Goal: Communication & Community: Share content

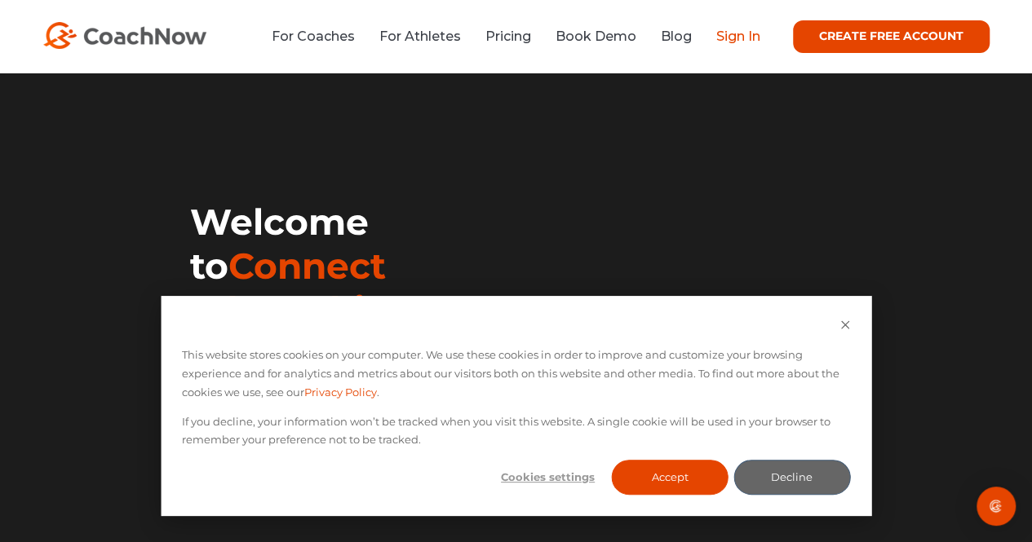
click at [737, 35] on link "Sign In" at bounding box center [738, 36] width 44 height 15
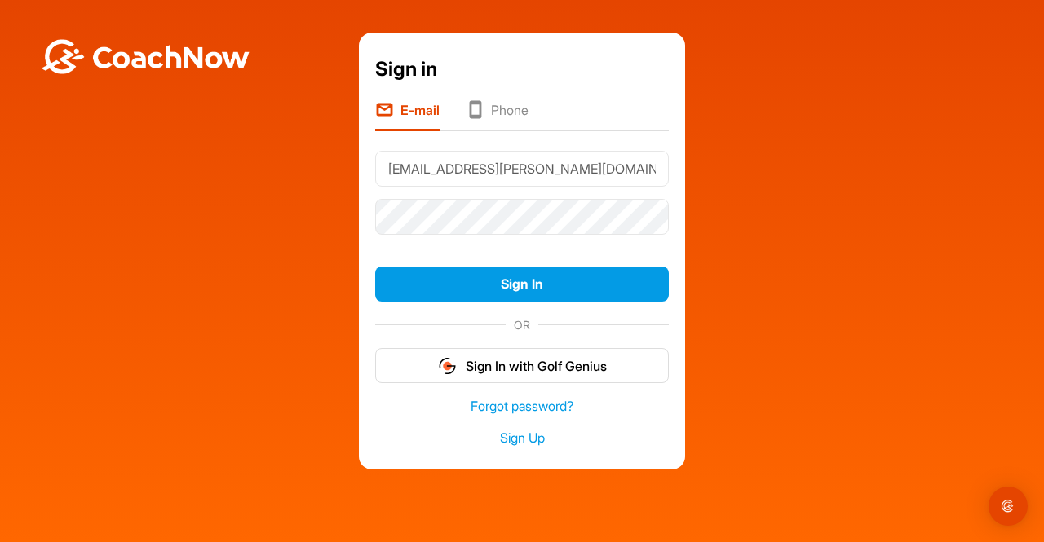
type input "[EMAIL_ADDRESS][PERSON_NAME][DOMAIN_NAME]"
click at [375, 267] on button "Sign In" at bounding box center [522, 284] width 294 height 35
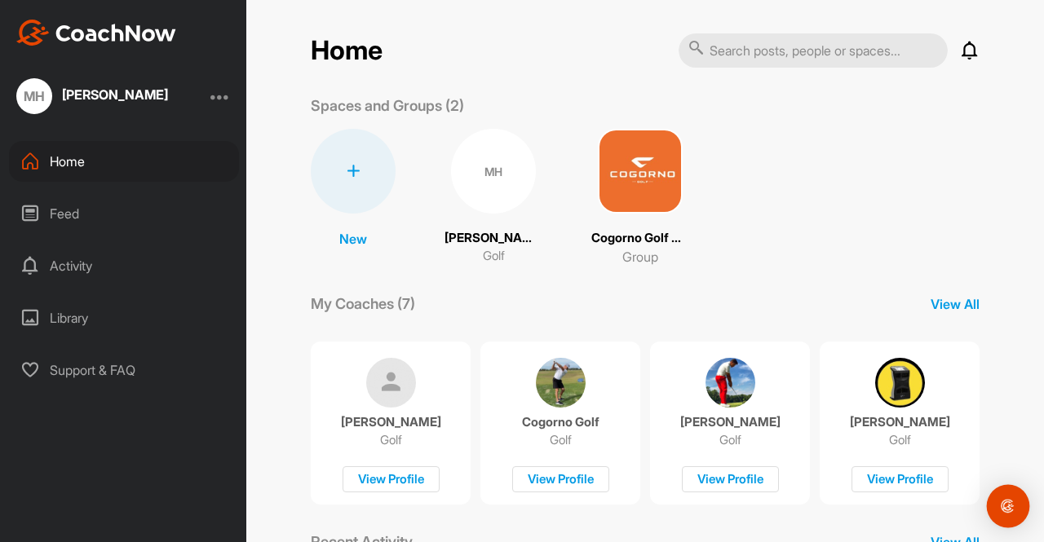
click at [1013, 506] on img "Open Intercom Messenger" at bounding box center [1007, 506] width 21 height 21
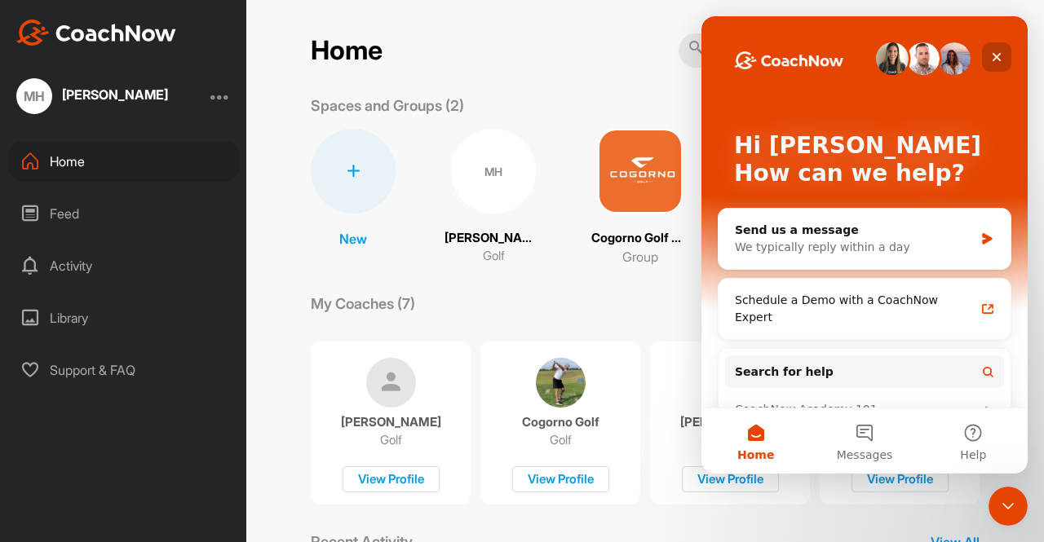
click at [989, 53] on div "Close" at bounding box center [996, 56] width 29 height 29
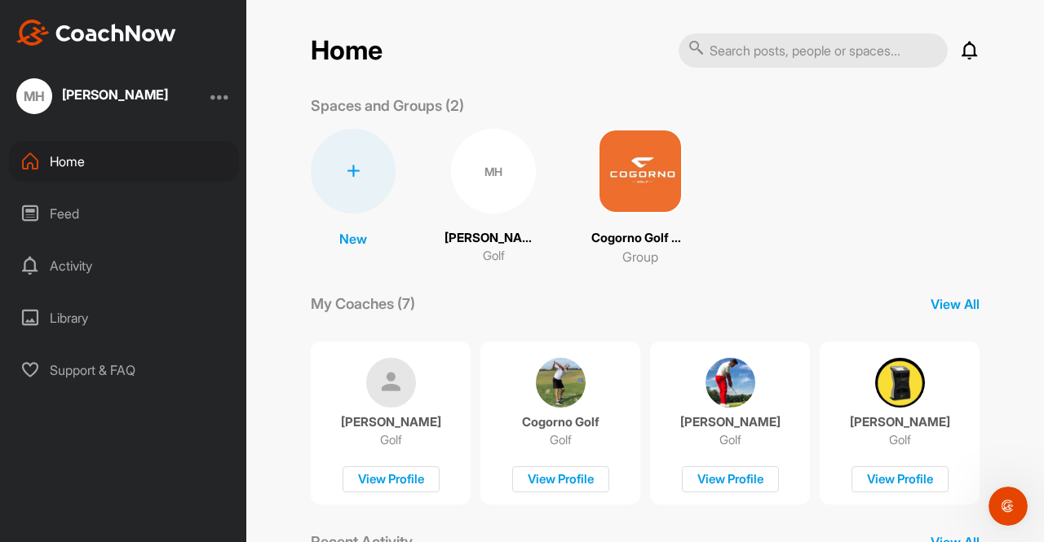
click at [182, 201] on div "Feed" at bounding box center [124, 213] width 230 height 41
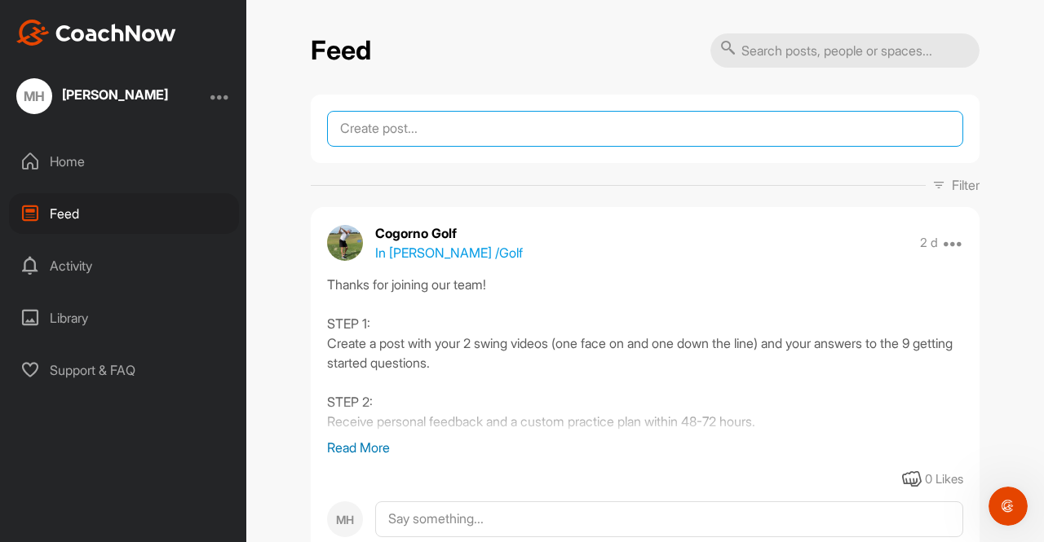
click at [442, 135] on textarea at bounding box center [645, 129] width 636 height 36
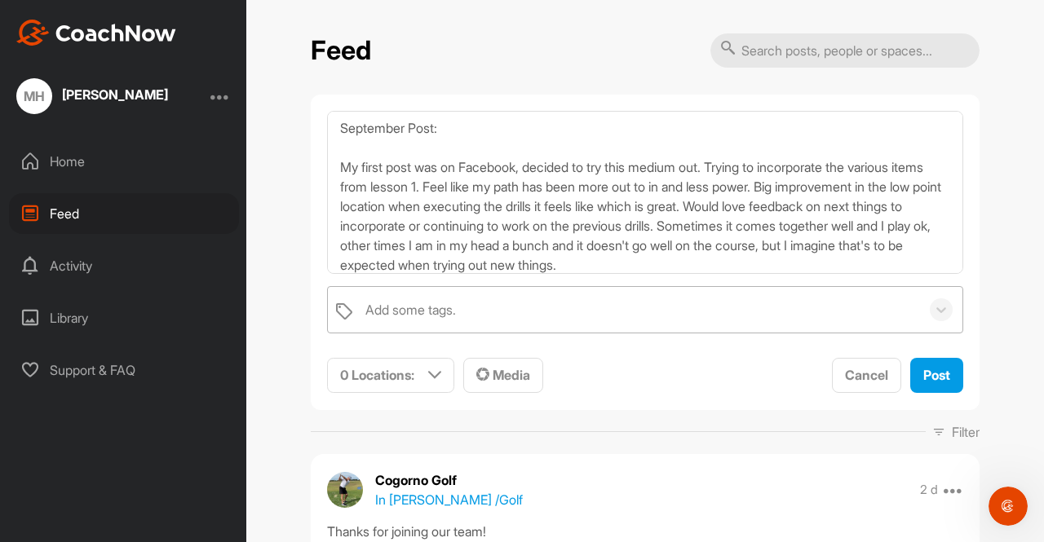
click at [490, 316] on div "Add some tags." at bounding box center [638, 310] width 563 height 46
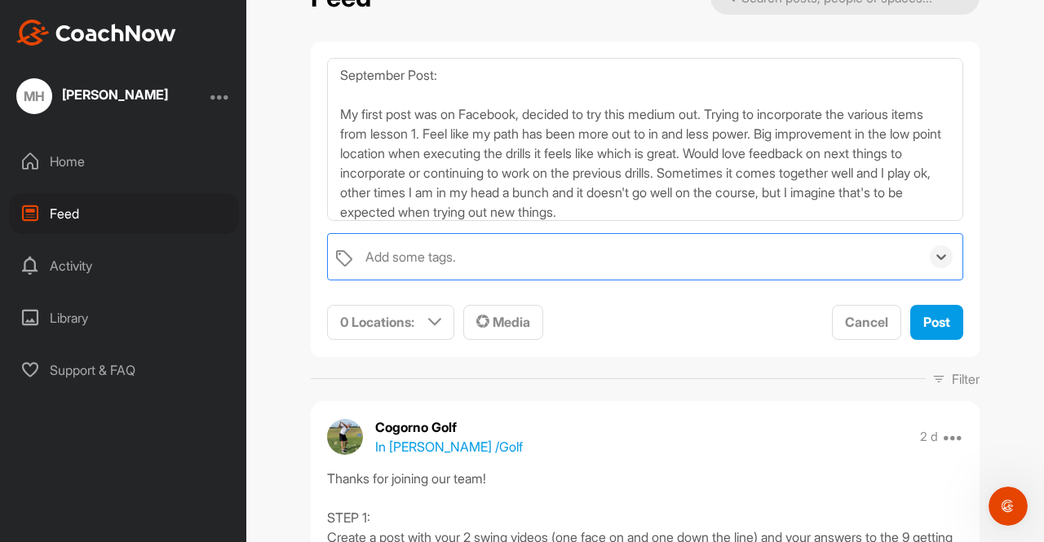
scroll to position [8, 0]
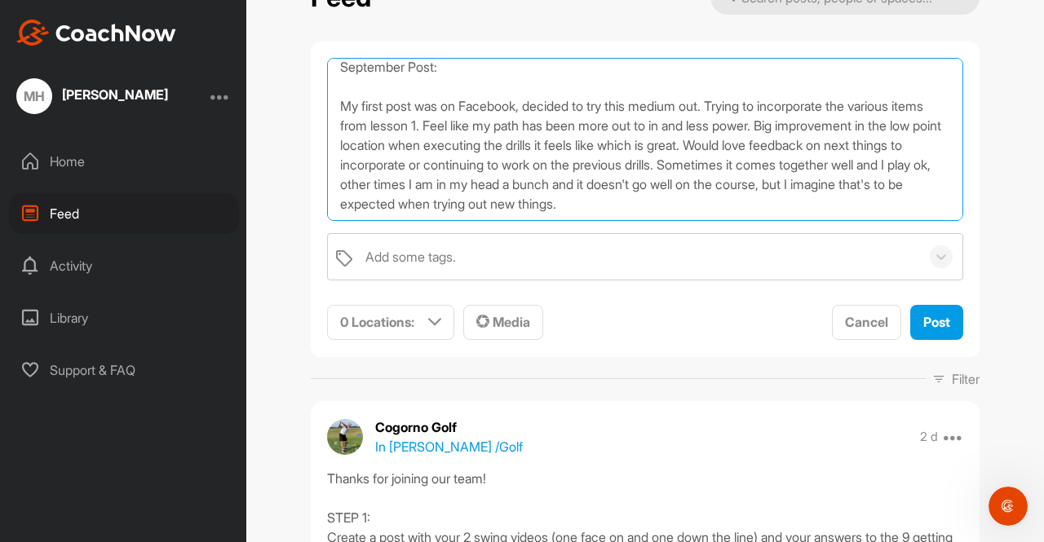
click at [773, 206] on textarea "September Post: My first post was on Facebook, decided to try this medium out. …" at bounding box center [645, 139] width 636 height 163
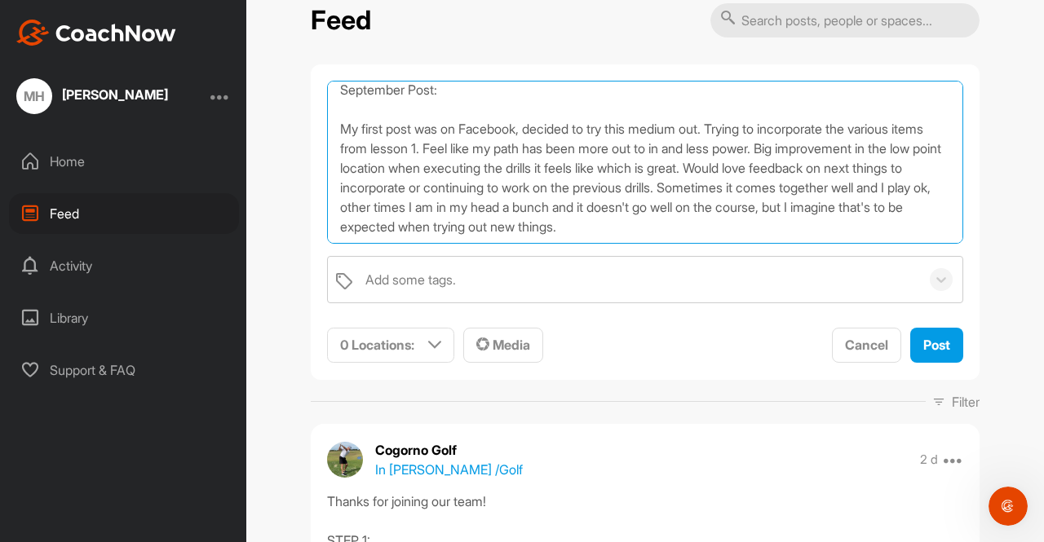
scroll to position [24, 0]
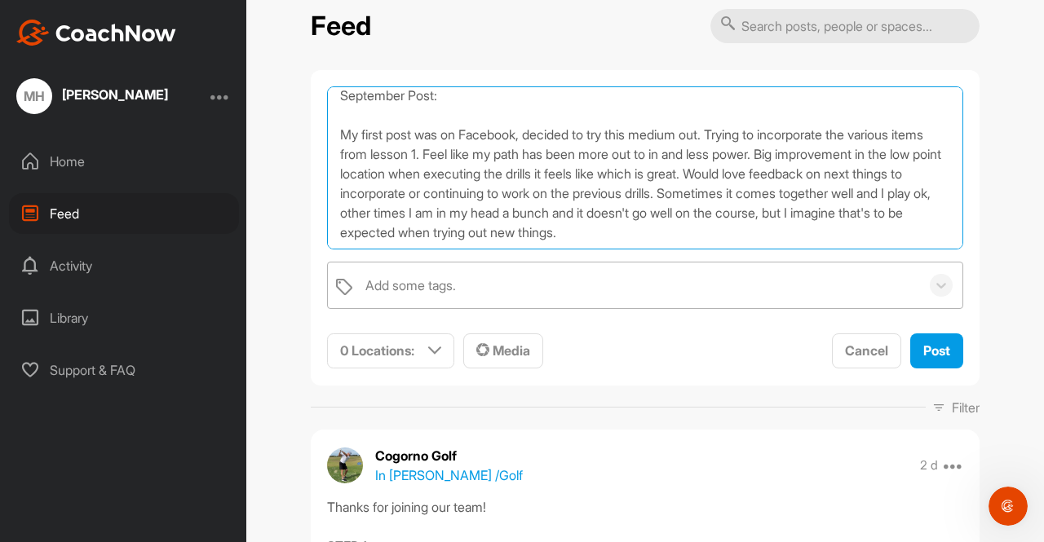
type textarea "September Post: My first post was on Facebook, decided to try this medium out. …"
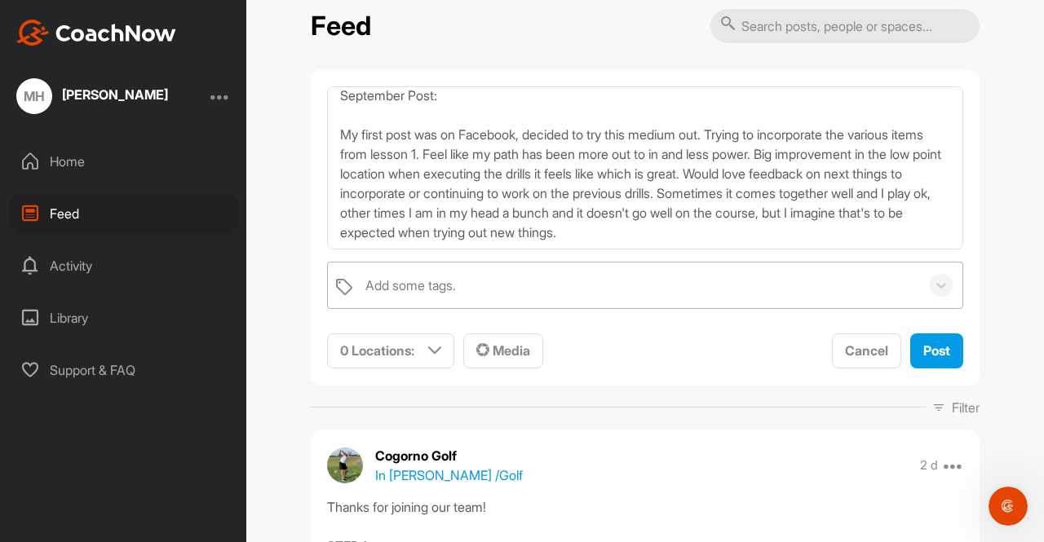
click at [706, 291] on div "Add some tags." at bounding box center [638, 286] width 563 height 46
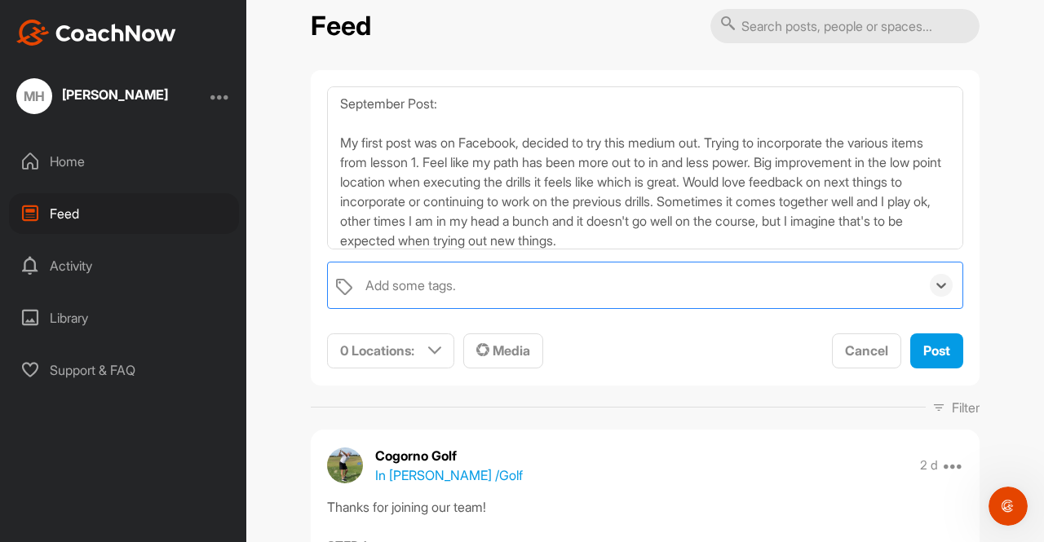
click at [772, 30] on input "text" at bounding box center [844, 26] width 269 height 34
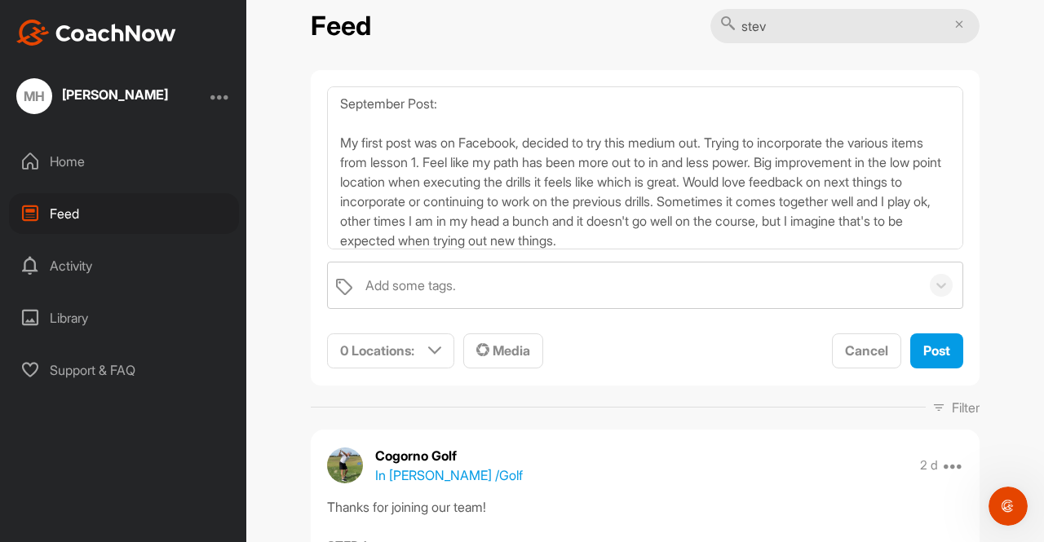
type input "steve"
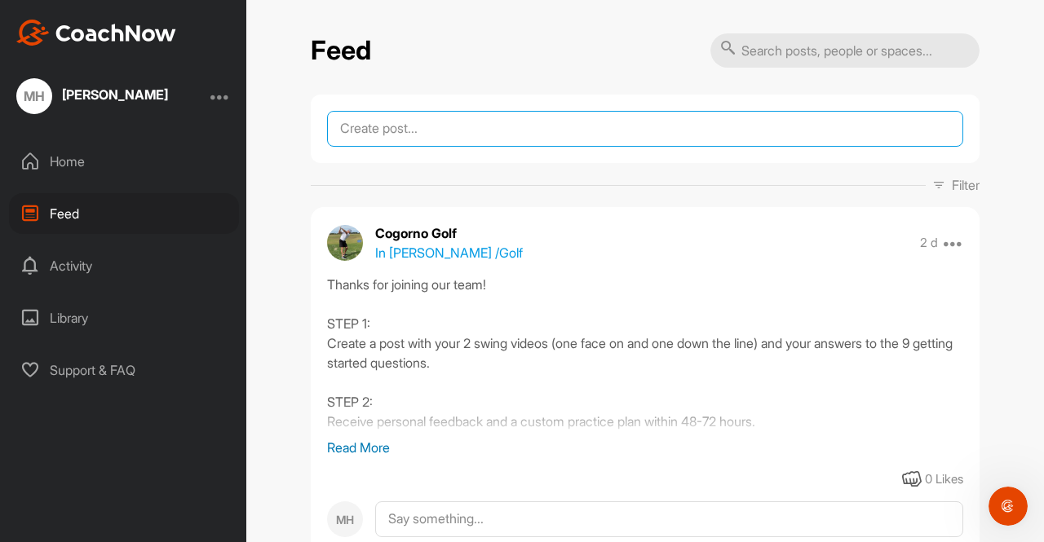
click at [504, 130] on textarea at bounding box center [645, 129] width 636 height 36
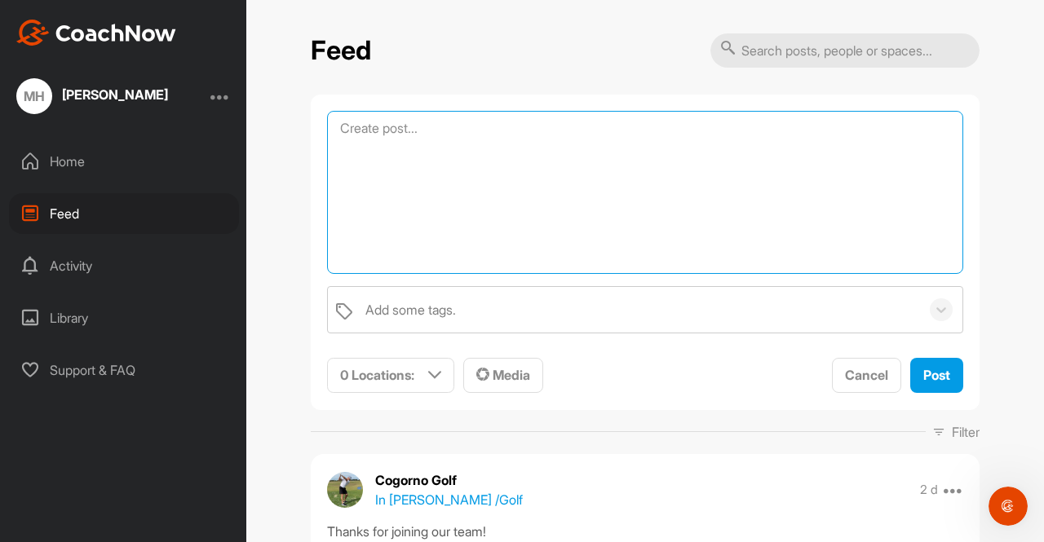
paste textarea "7484001 - BO00"
type textarea "7"
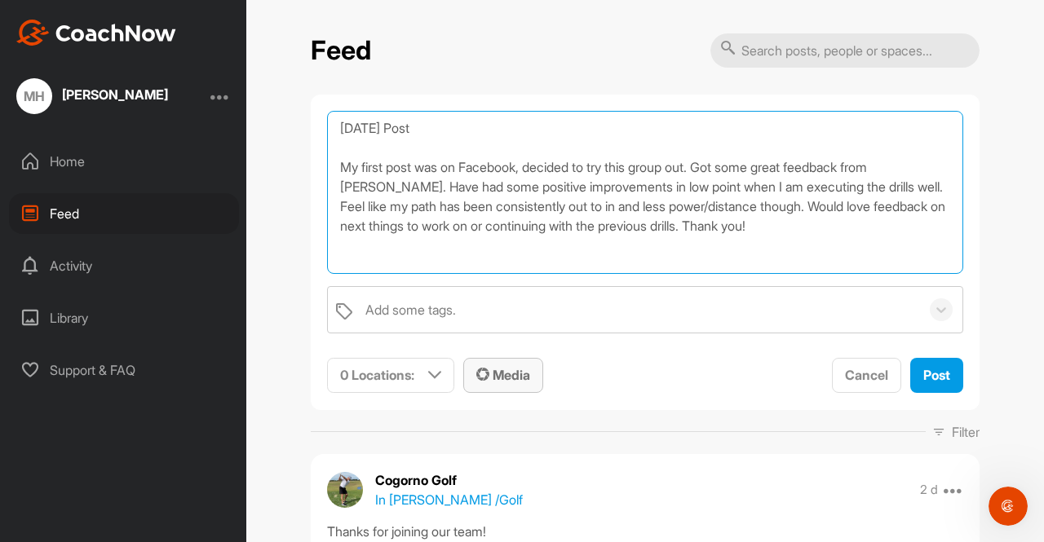
type textarea "September 2025 Post My first post was on Facebook, decided to try this group ou…"
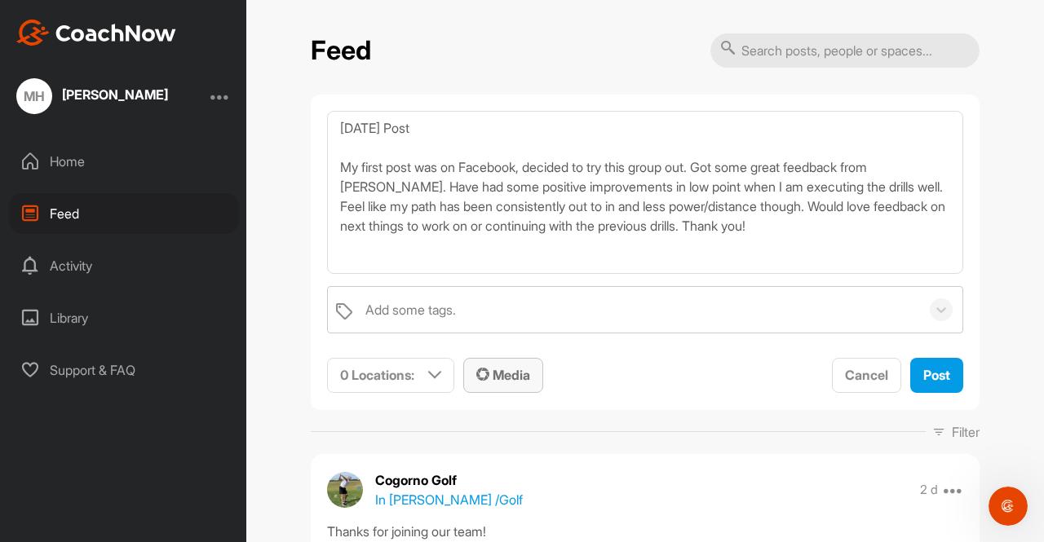
click at [484, 381] on span "Media" at bounding box center [503, 375] width 54 height 16
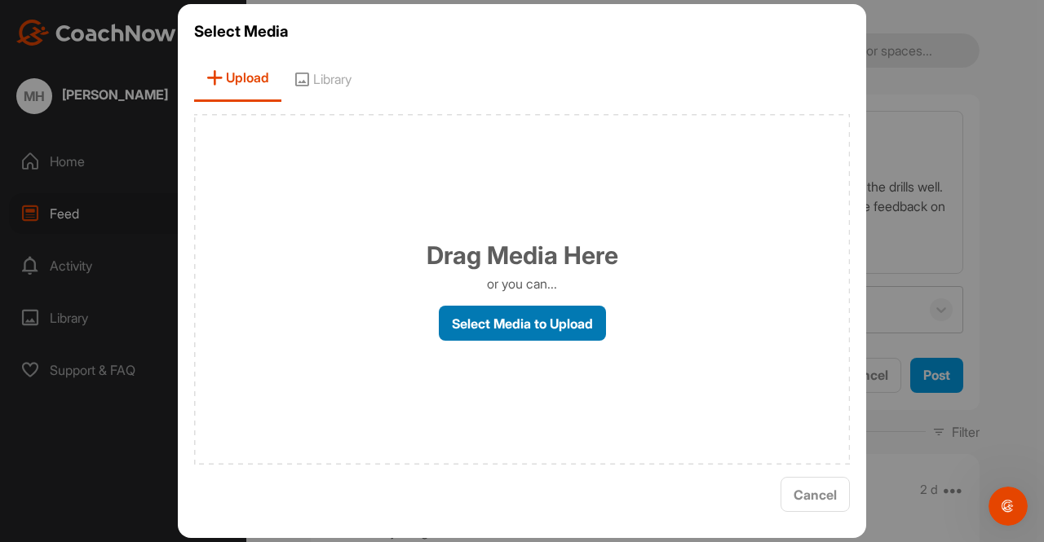
click at [511, 325] on label "Select Media to Upload" at bounding box center [522, 323] width 167 height 35
click at [0, 0] on input "Select Media to Upload" at bounding box center [0, 0] width 0 height 0
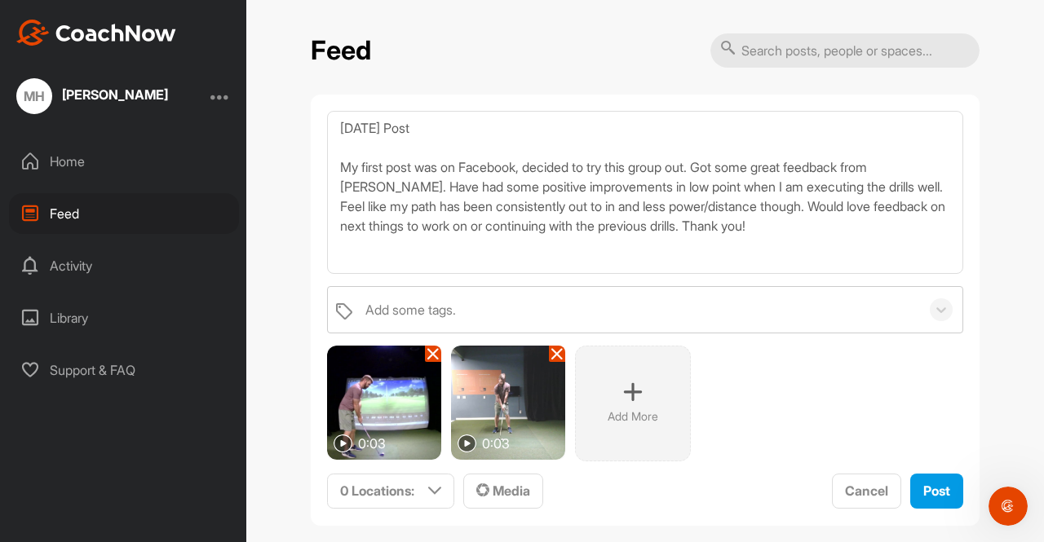
click at [624, 380] on div "Add More" at bounding box center [633, 404] width 116 height 116
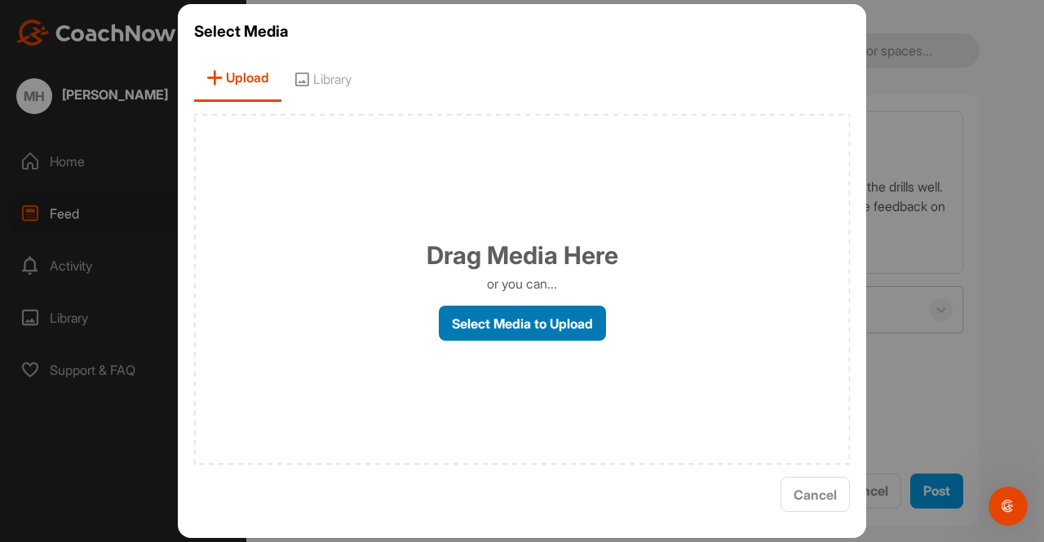
click at [555, 323] on label "Select Media to Upload" at bounding box center [522, 323] width 167 height 35
click at [0, 0] on input "Select Media to Upload" at bounding box center [0, 0] width 0 height 0
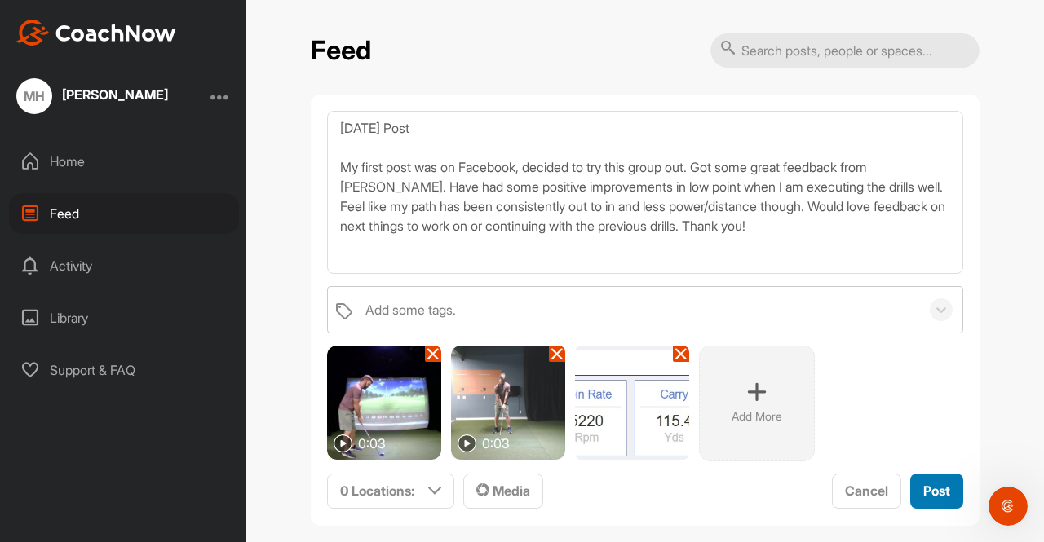
click at [933, 485] on span "Post" at bounding box center [936, 491] width 27 height 16
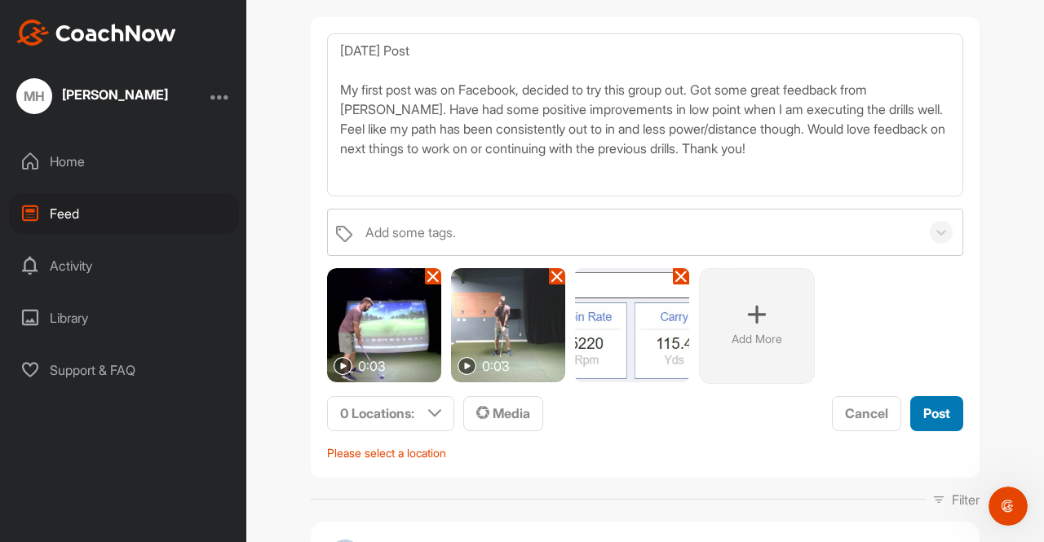
scroll to position [78, 0]
click at [433, 411] on icon at bounding box center [434, 412] width 13 height 13
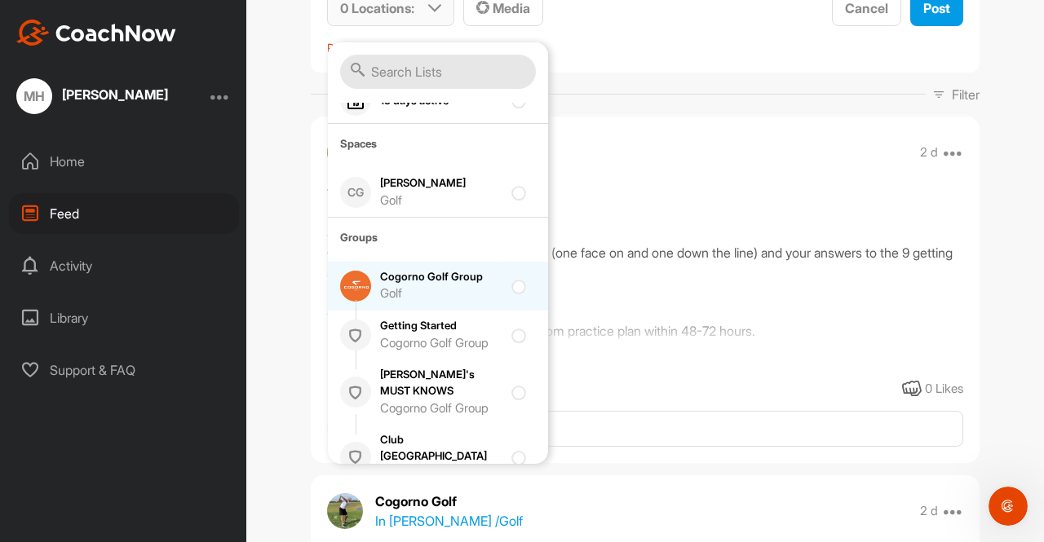
scroll to position [157, 0]
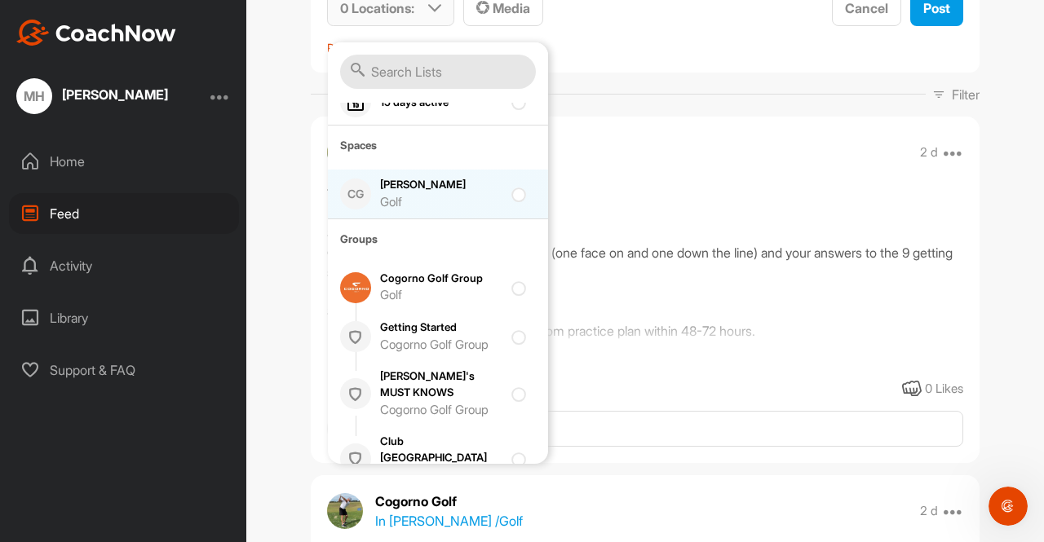
click at [511, 196] on div at bounding box center [522, 194] width 22 height 20
checkbox input "true"
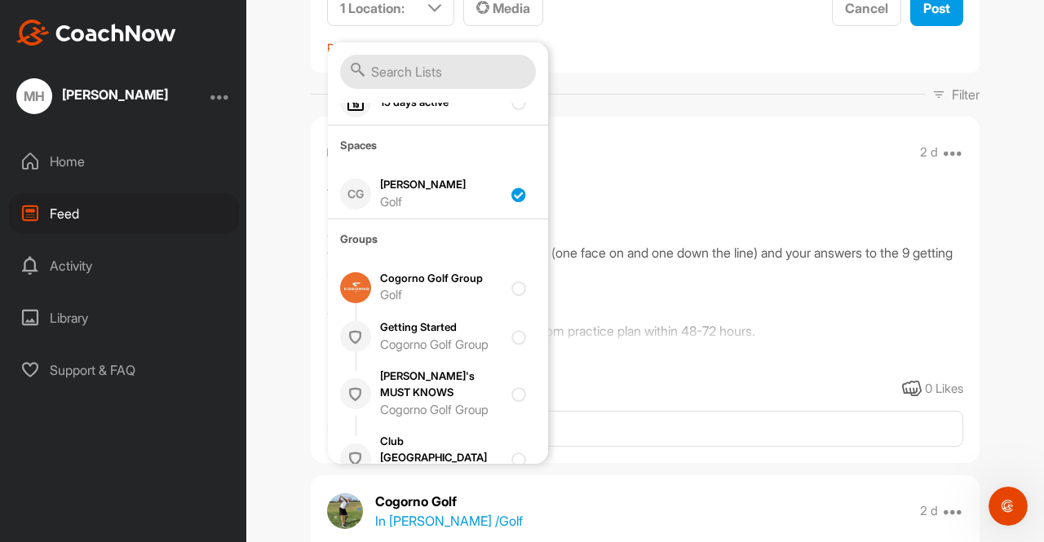
click at [698, 184] on div "Thanks for joining our team! STEP 1: Create a post with your 2 swing videos (on…" at bounding box center [645, 265] width 636 height 163
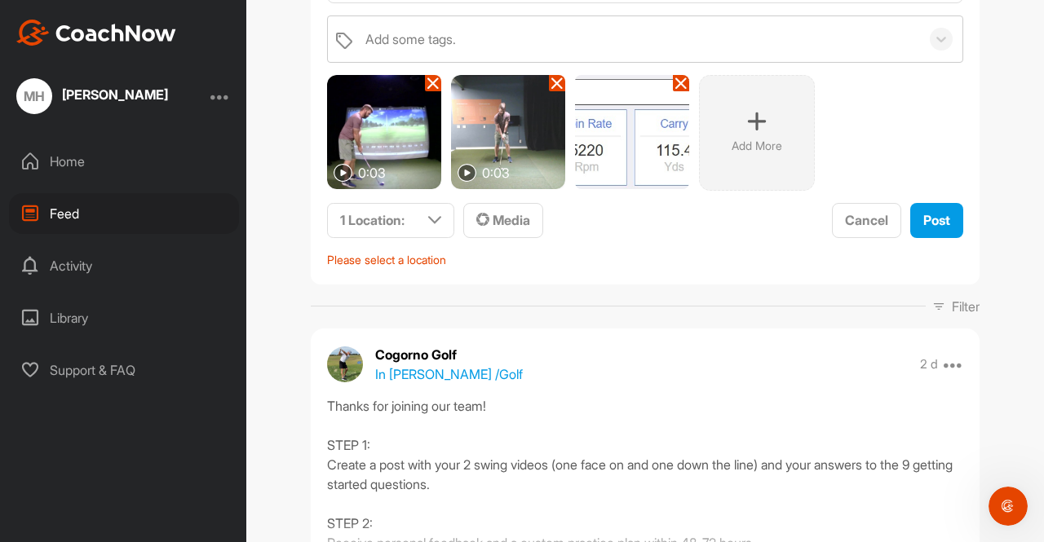
scroll to position [270, 0]
click at [923, 219] on span "Post" at bounding box center [936, 221] width 27 height 16
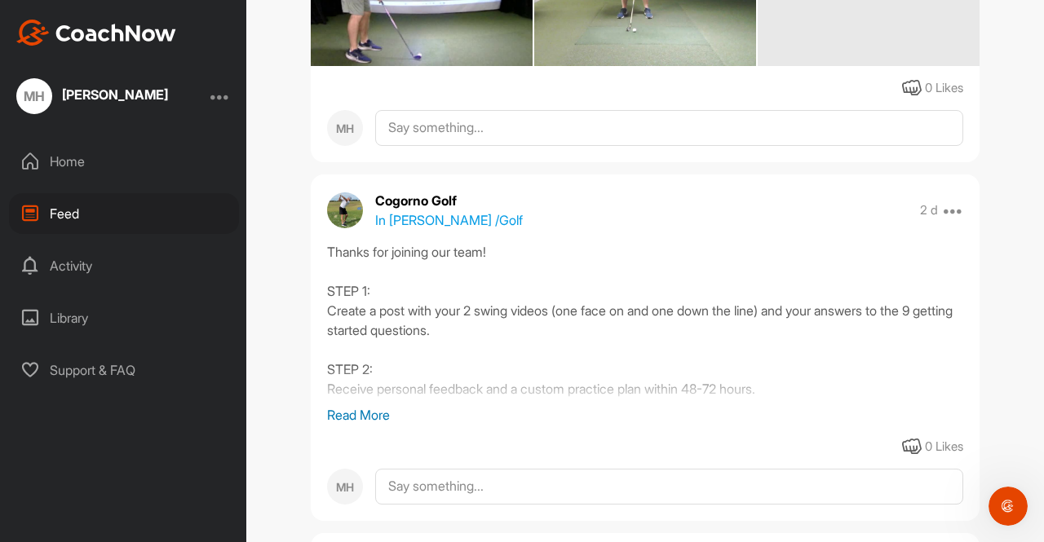
scroll to position [544, 0]
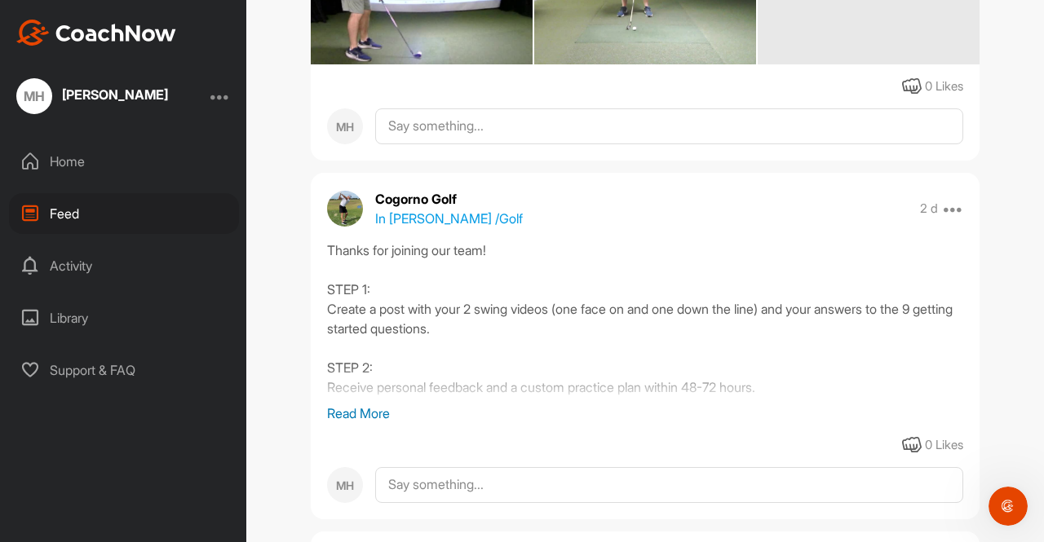
click at [352, 409] on p "Read More" at bounding box center [645, 414] width 636 height 20
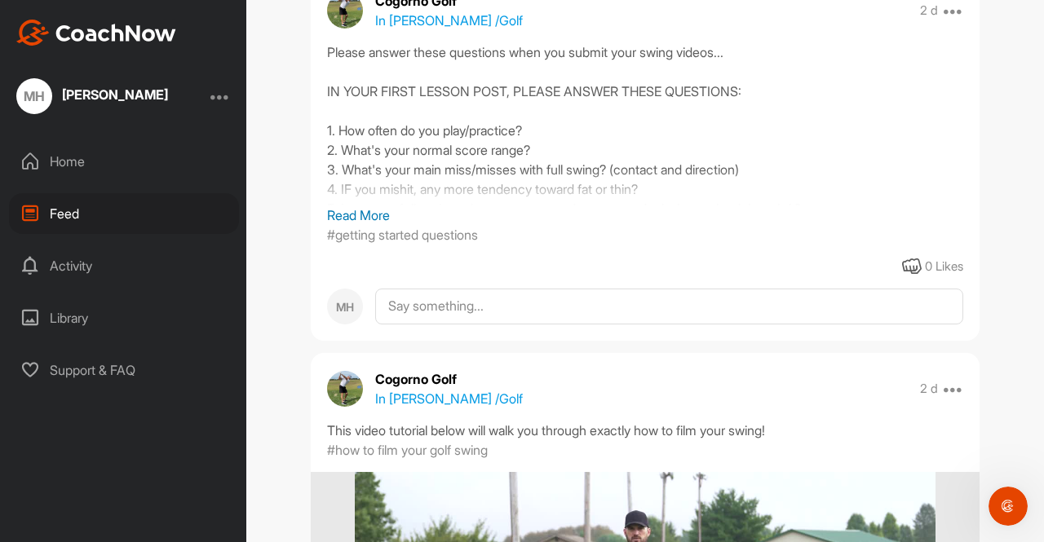
scroll to position [1591, 0]
